Goal: Task Accomplishment & Management: Use online tool/utility

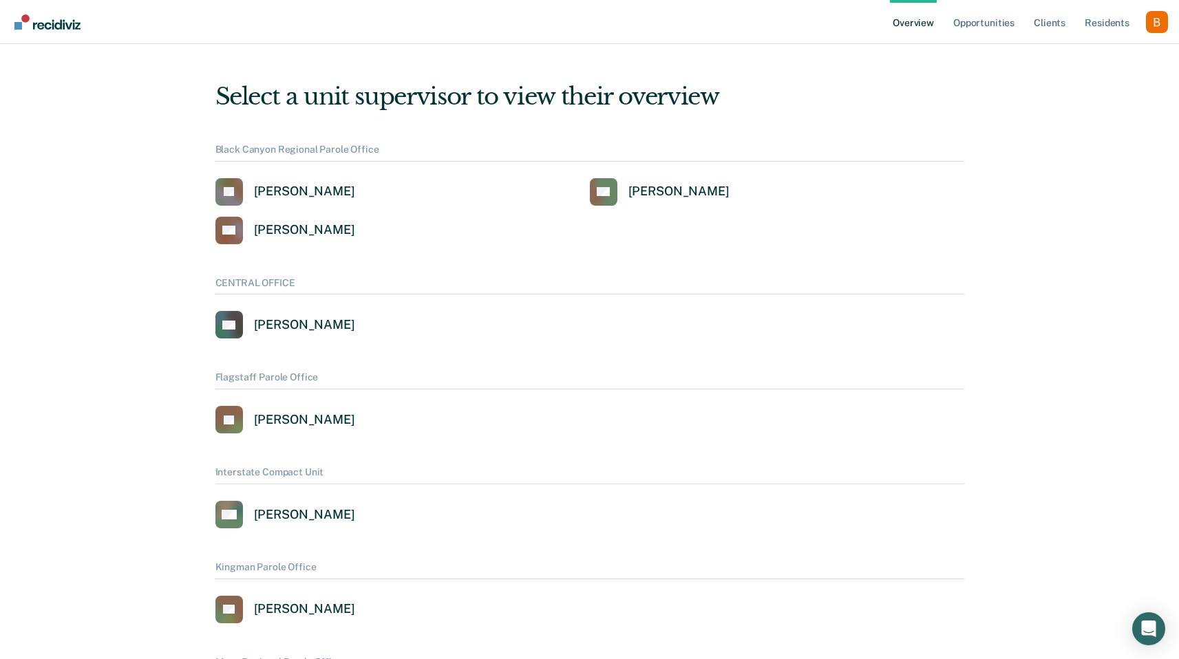
click at [1158, 25] on div "Profile dropdown button" at bounding box center [1157, 22] width 22 height 22
click at [1087, 52] on button "Profile" at bounding box center [1101, 63] width 133 height 22
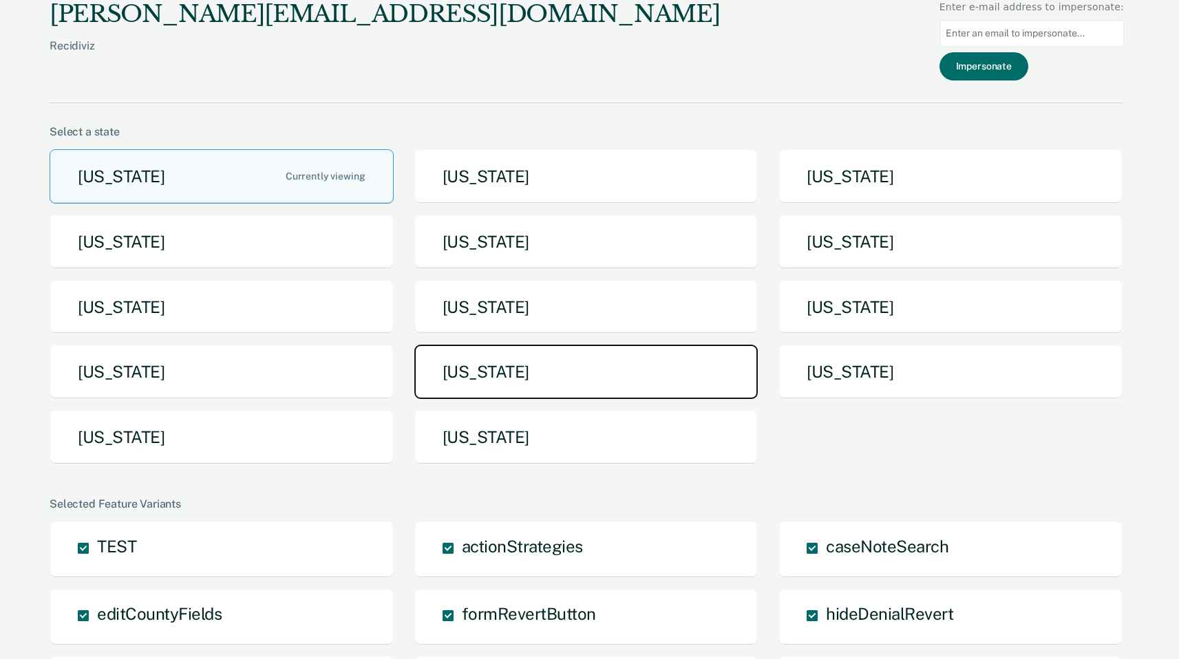
click at [534, 379] on button "[US_STATE]" at bounding box center [586, 372] width 344 height 54
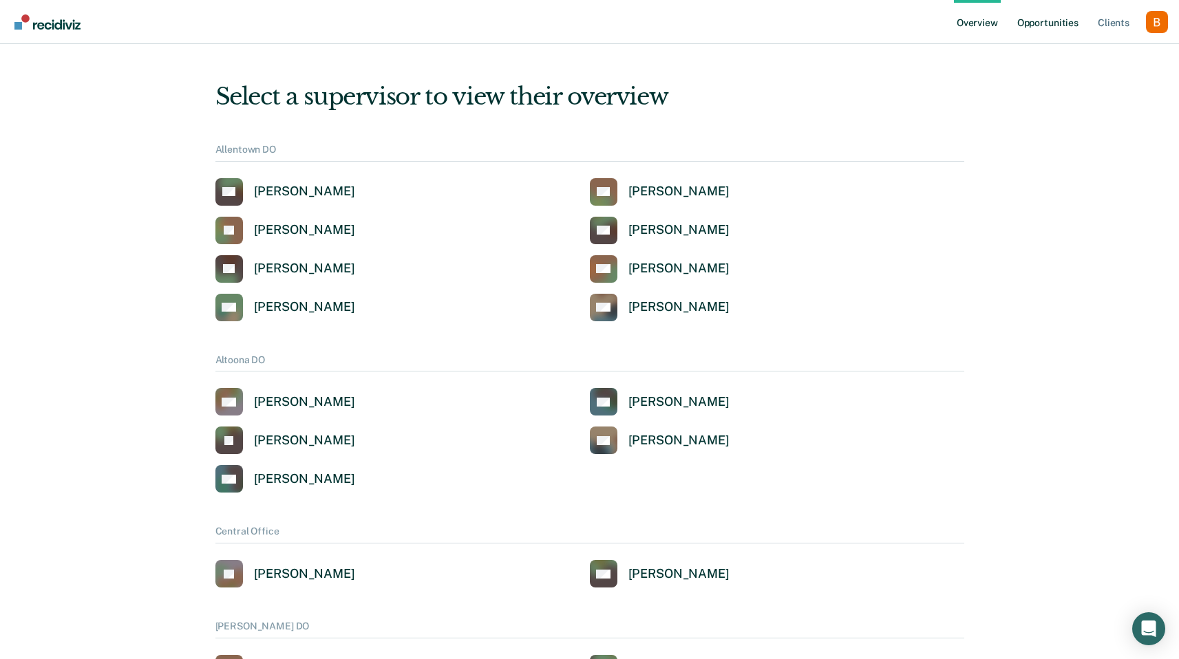
click at [1063, 9] on link "Opportunities" at bounding box center [1047, 22] width 67 height 44
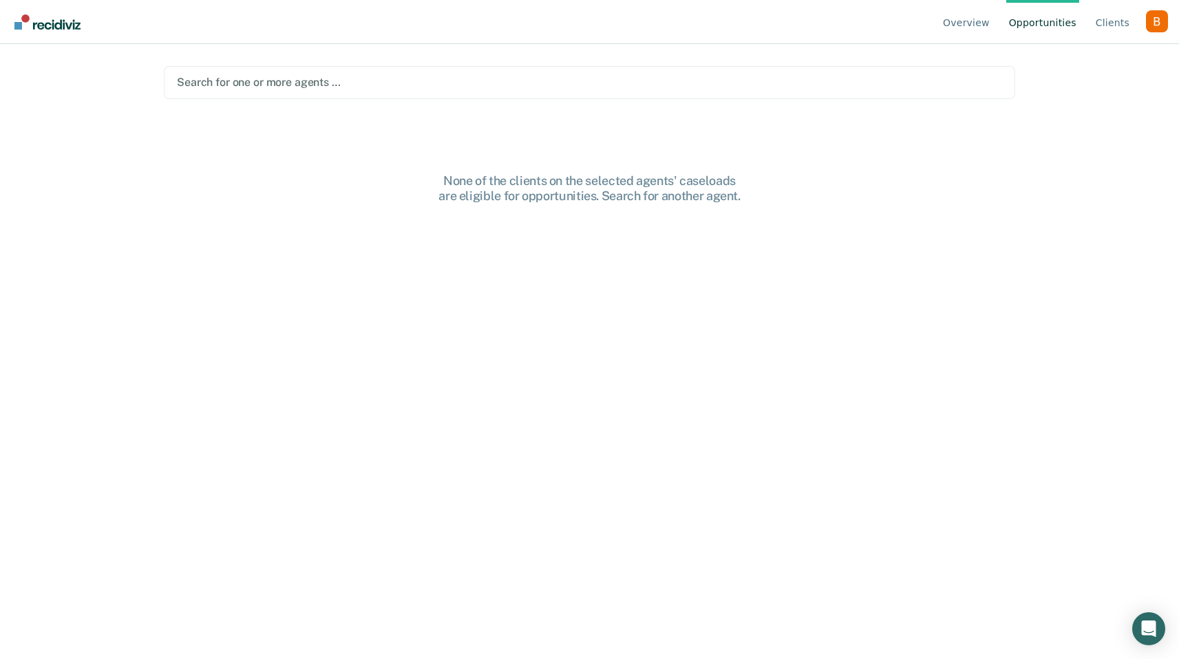
click at [334, 95] on div "Search for one or more agents …" at bounding box center [589, 82] width 851 height 33
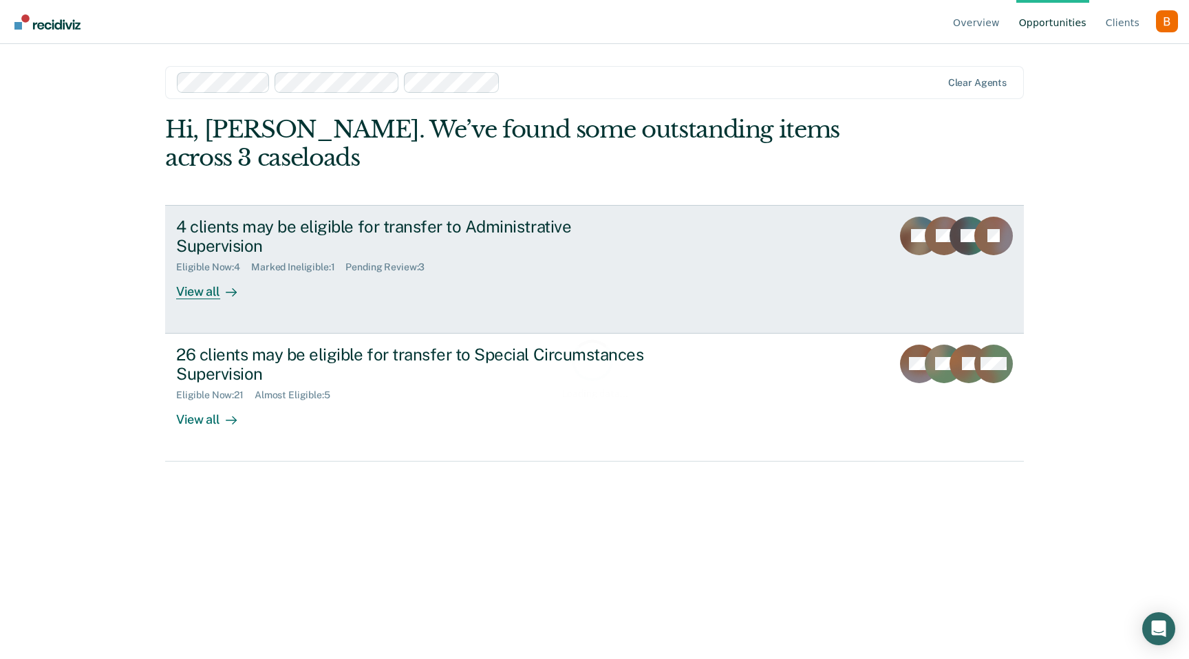
click at [289, 230] on div "4 clients may be eligible for transfer to Administrative Supervision" at bounding box center [417, 237] width 483 height 40
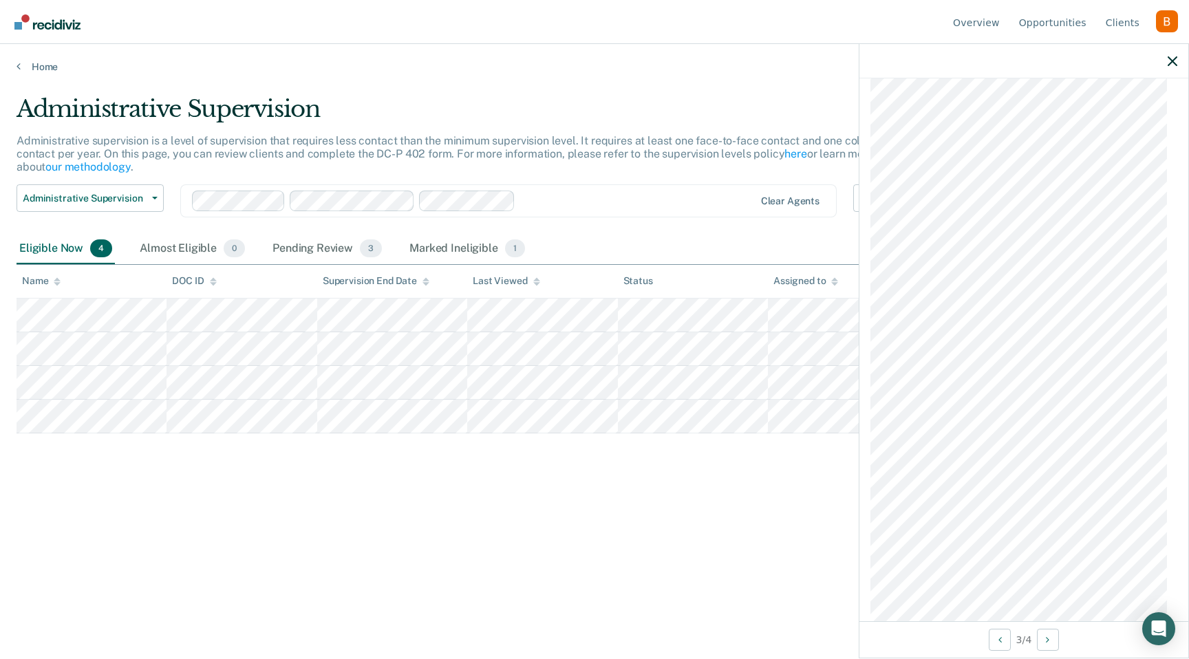
scroll to position [970, 0]
click at [495, 476] on div "Administrative Supervision Administrative supervision is a level of supervision…" at bounding box center [595, 325] width 1156 height 461
click at [487, 540] on div "Administrative Supervision Administrative supervision is a level of supervision…" at bounding box center [595, 325] width 1156 height 461
